Goal: Information Seeking & Learning: Find specific fact

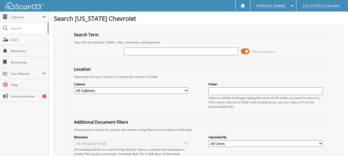
click at [185, 90] on select "All Cabinets ACCOUNTS PAYABLE CAR DEALS HR PARTS SERVICE RO Needs Filing" at bounding box center [131, 91] width 114 height 6
select select "31225"
click at [74, 88] on select "All Cabinets ACCOUNTS PAYABLE CAR DEALS HR PARTS SERVICE RO Needs Filing" at bounding box center [131, 91] width 114 height 6
click at [191, 52] on input "text" at bounding box center [181, 52] width 114 height 8
type input "159908"
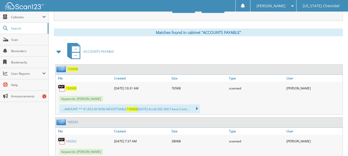
scroll to position [232, 0]
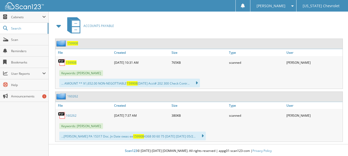
click at [73, 62] on span "159908" at bounding box center [71, 62] width 11 height 4
click at [198, 83] on icon at bounding box center [193, 83] width 7 height 7
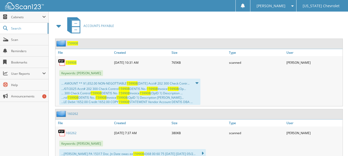
scroll to position [251, 0]
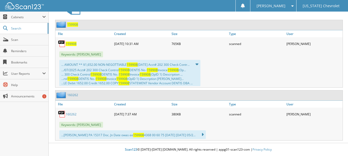
click at [65, 42] on img at bounding box center [62, 44] width 8 height 8
click at [69, 43] on span "159908" at bounding box center [71, 44] width 11 height 4
